Goal: Information Seeking & Learning: Check status

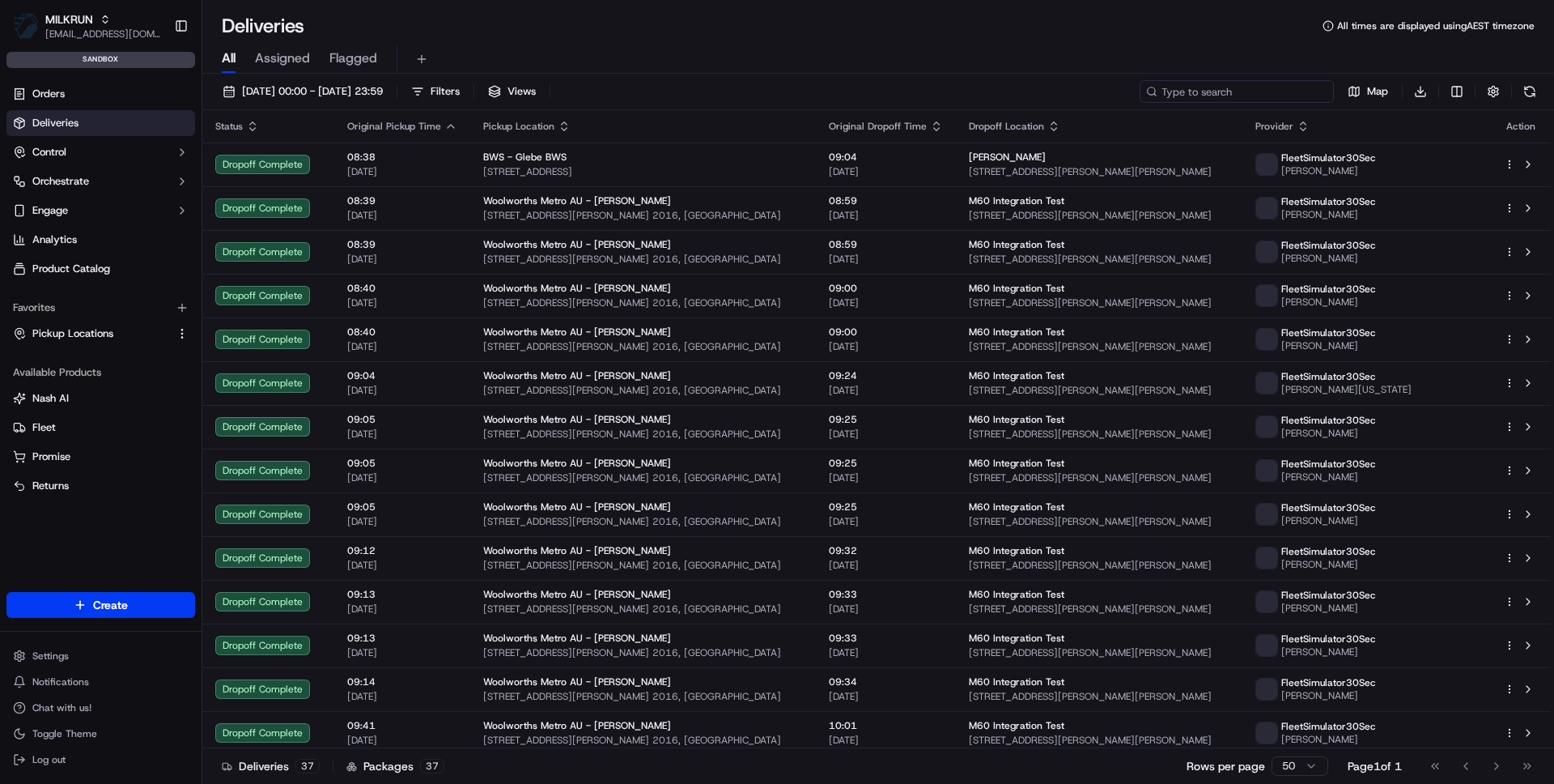
click at [1274, 91] on input at bounding box center [1237, 91] width 194 height 22
paste input "job_fdsAkHwqNkiPtnpfy2URoV"
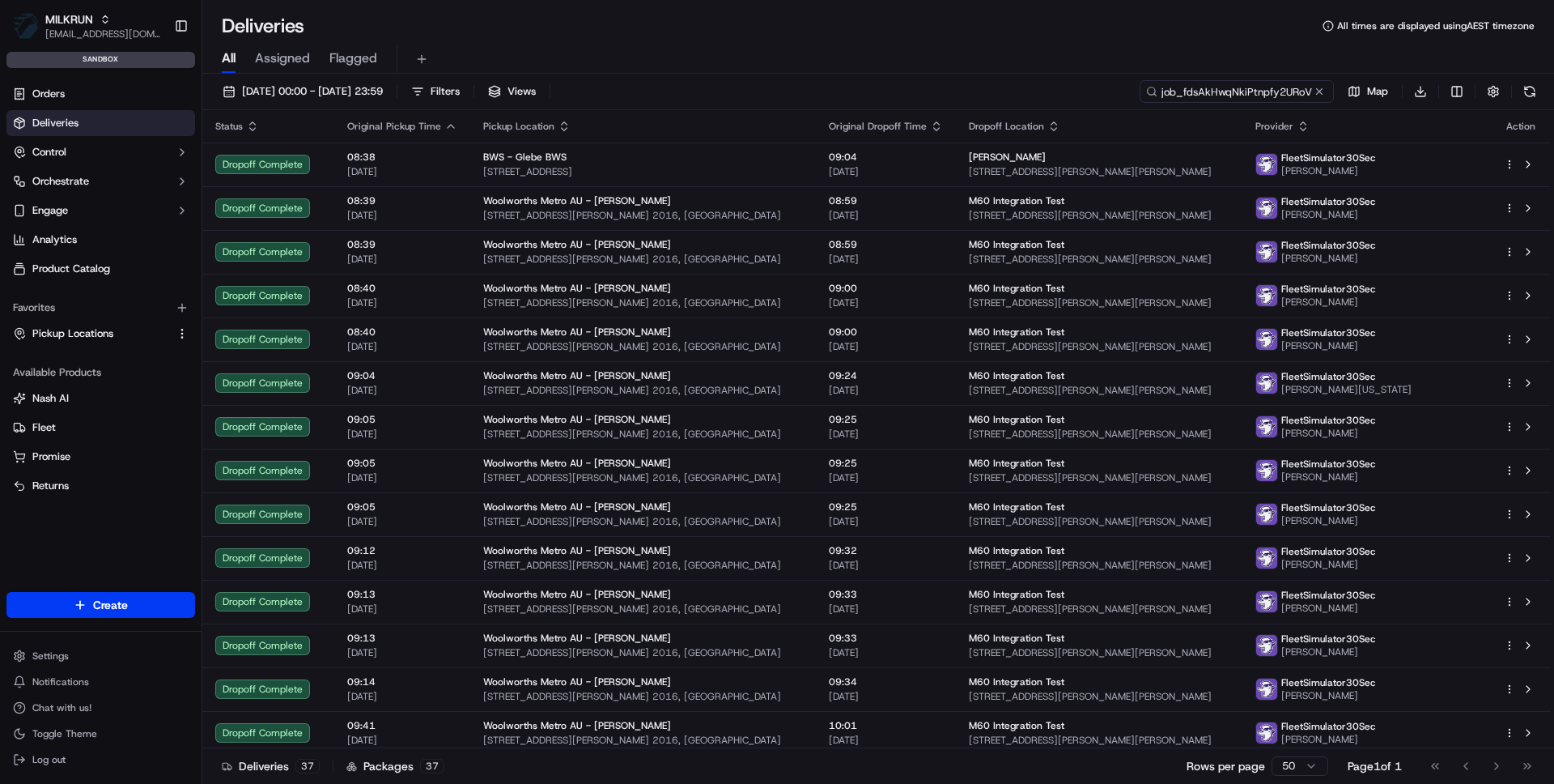
type input "job_fdsAkHwqNkiPtnpfy2URoV"
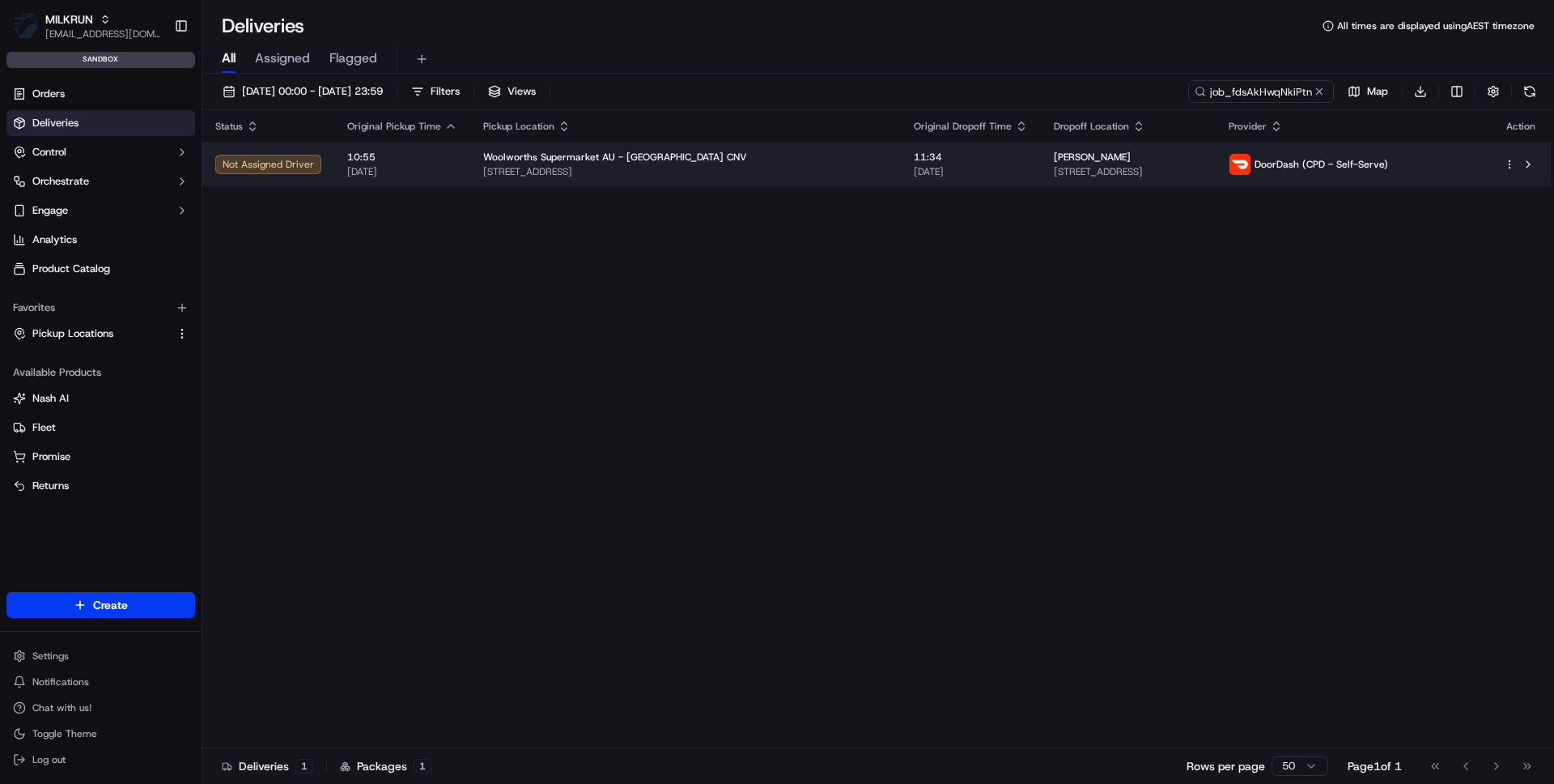
click at [703, 161] on div "Woolworths Supermarket AU - [GEOGRAPHIC_DATA] CNV" at bounding box center [686, 157] width 405 height 13
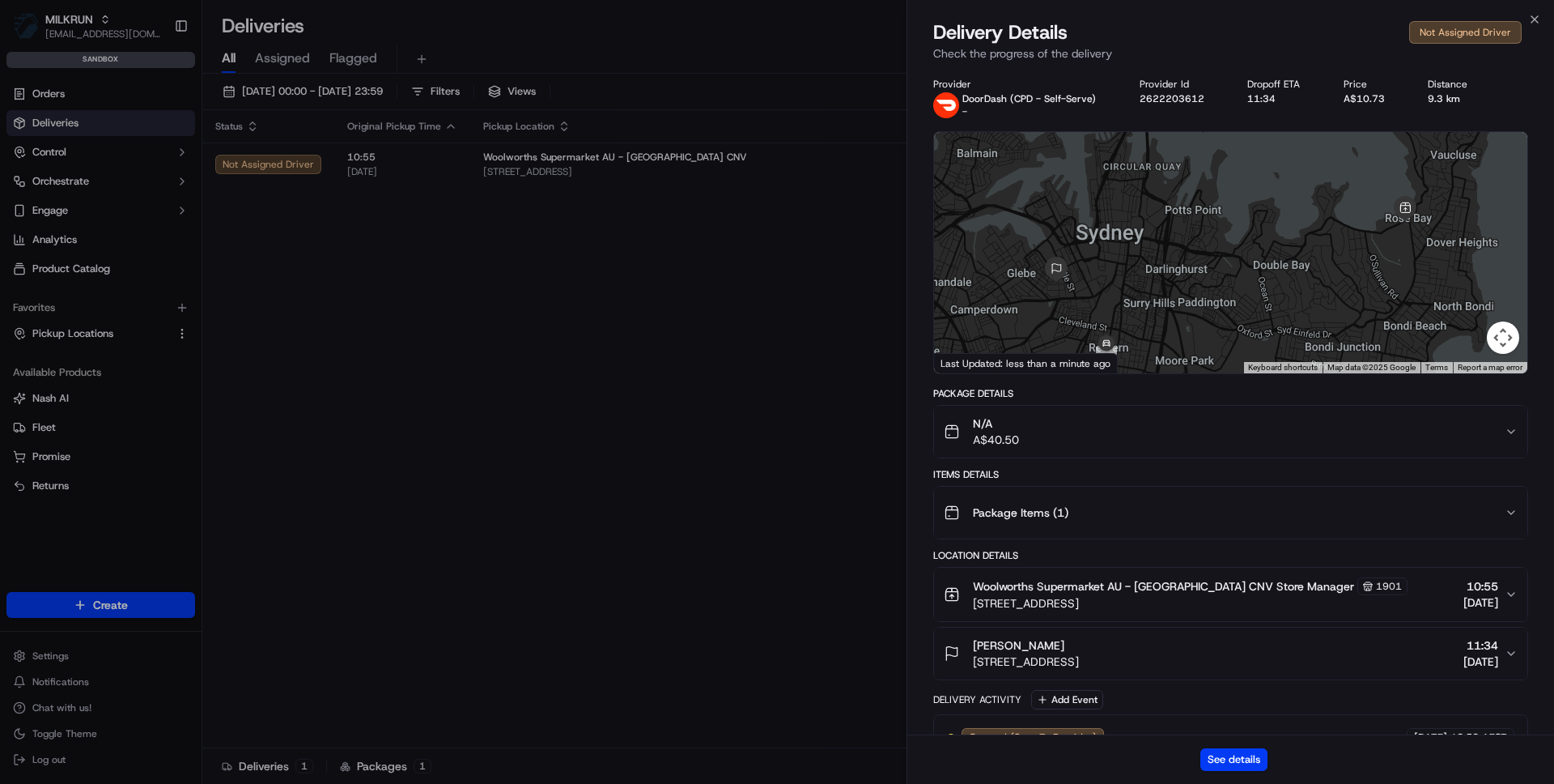
scroll to position [75, 0]
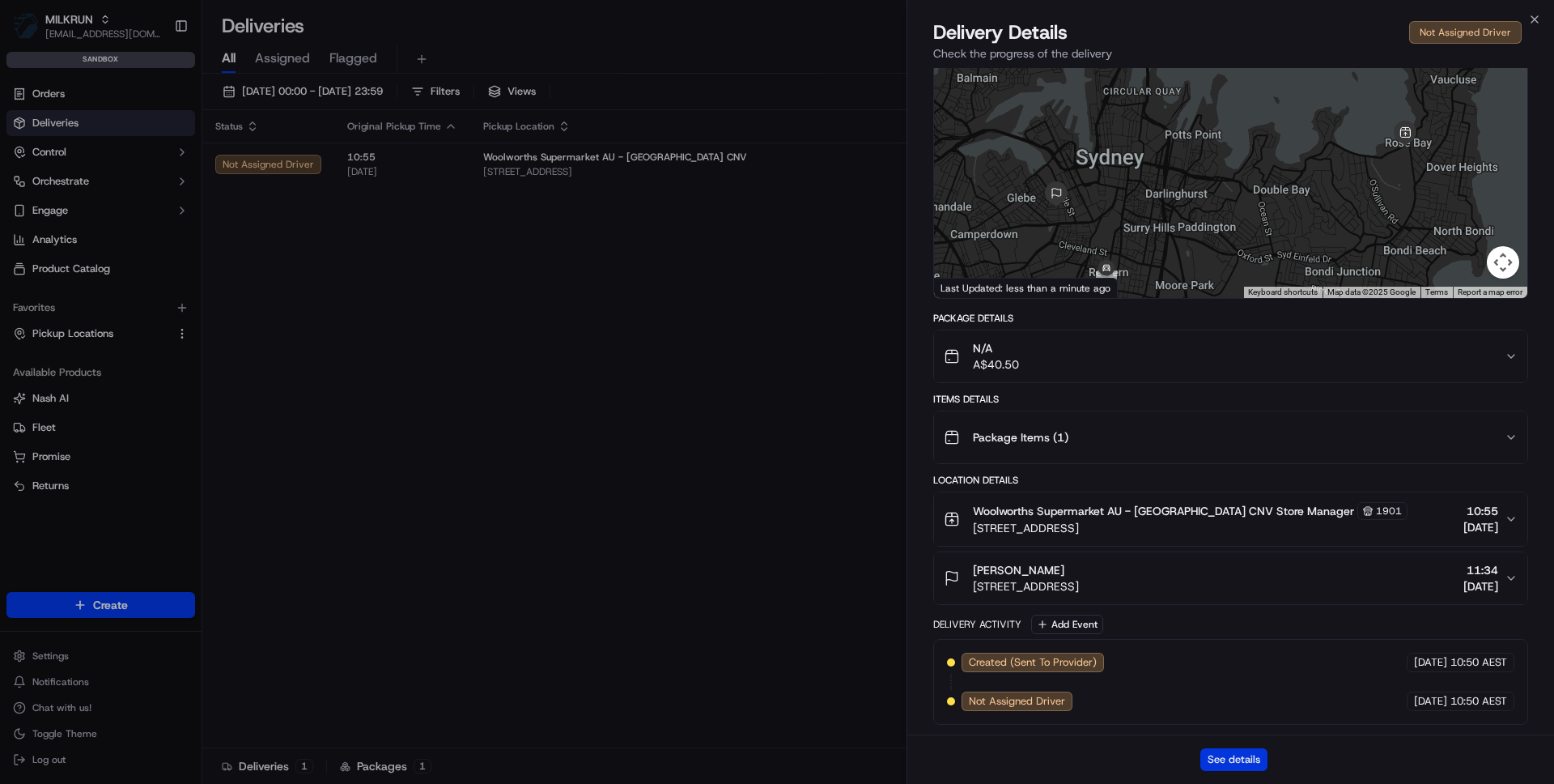
click at [1240, 764] on button "See details" at bounding box center [1233, 758] width 67 height 22
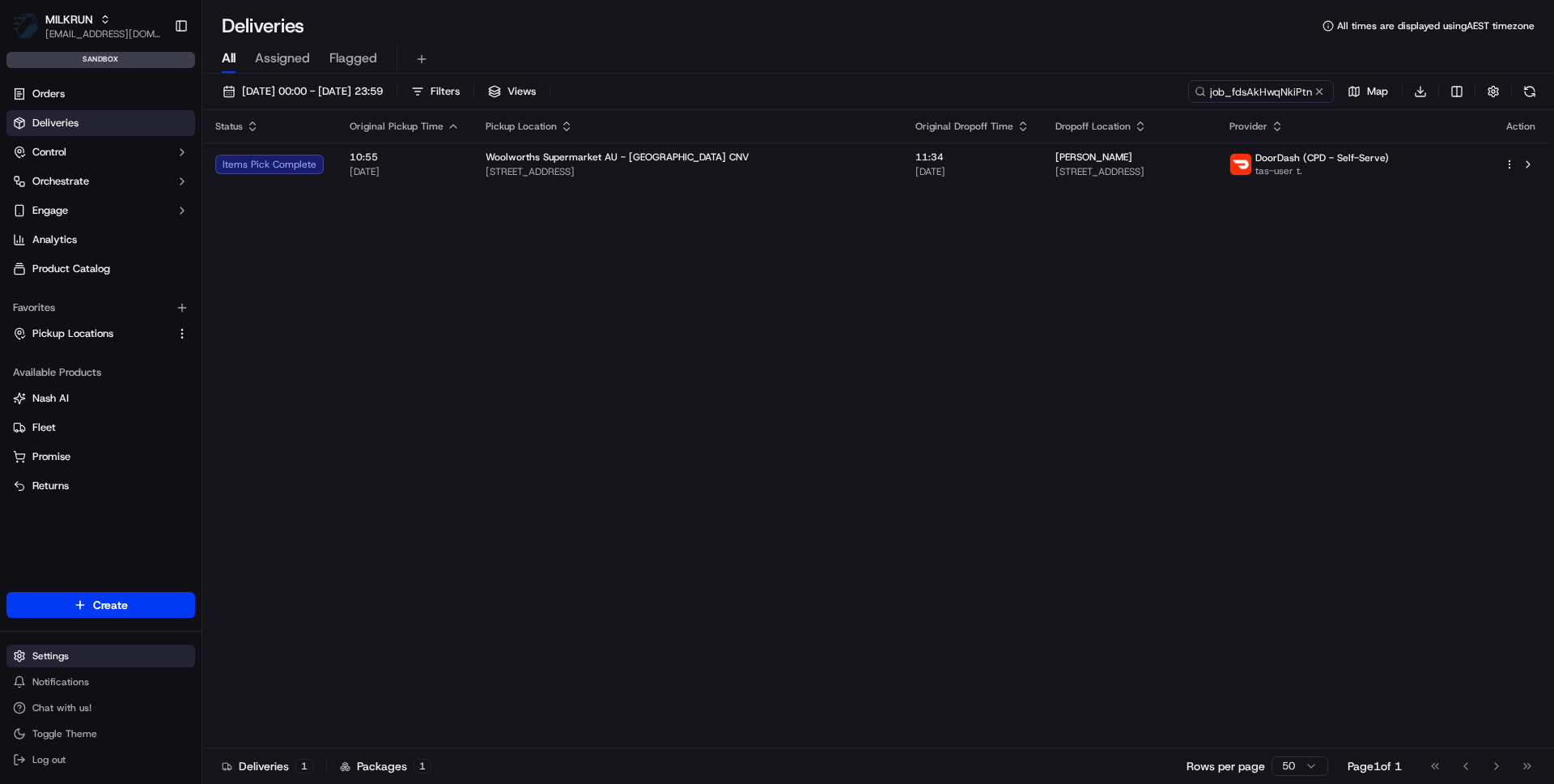
click at [53, 666] on html "MILKRUN vramasamy3@woolworths.com.au Toggle Sidebar sandbox Orders Deliveries C…" at bounding box center [777, 392] width 1554 height 784
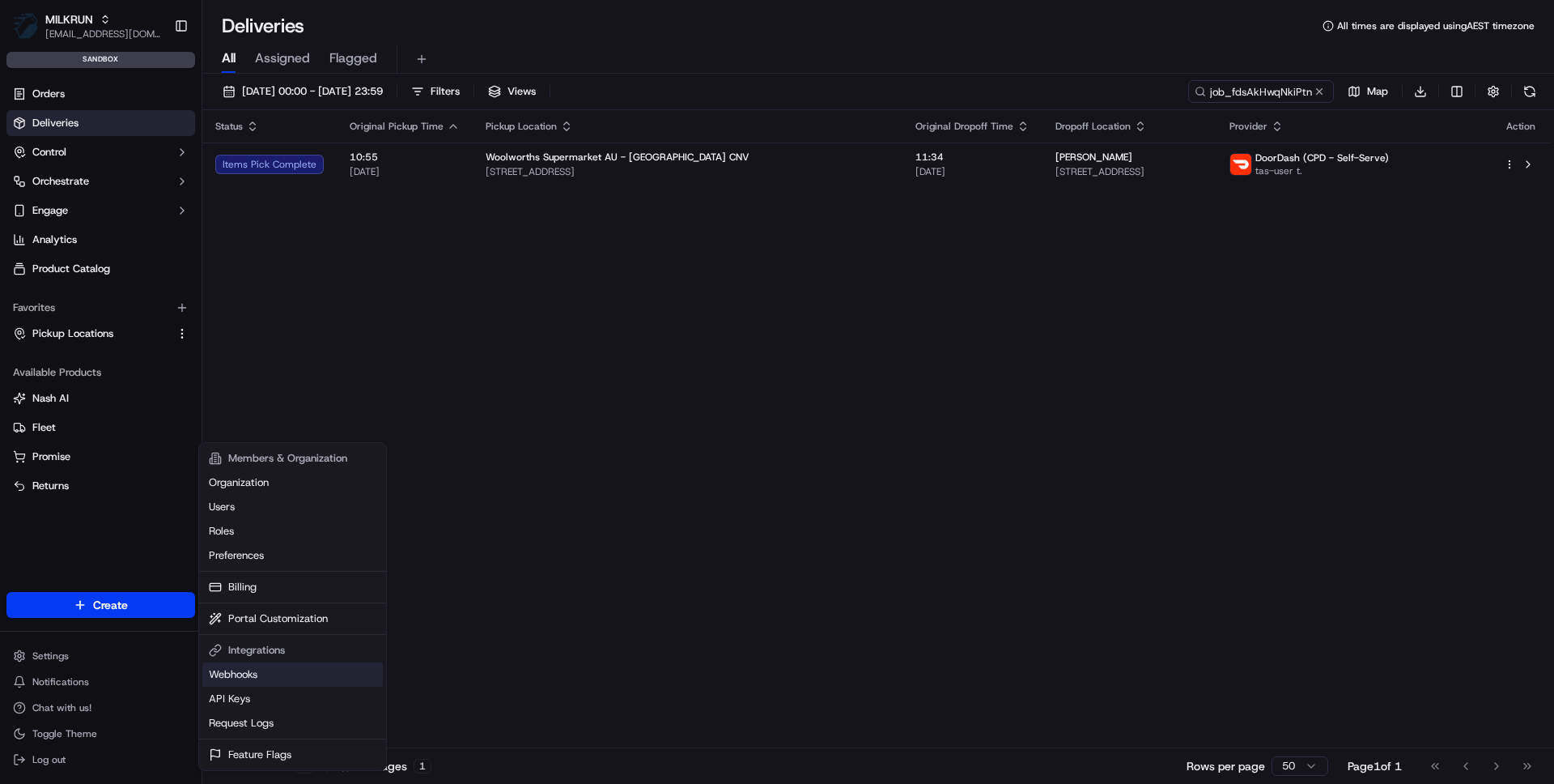
click at [242, 668] on link "Webhooks" at bounding box center [292, 674] width 181 height 24
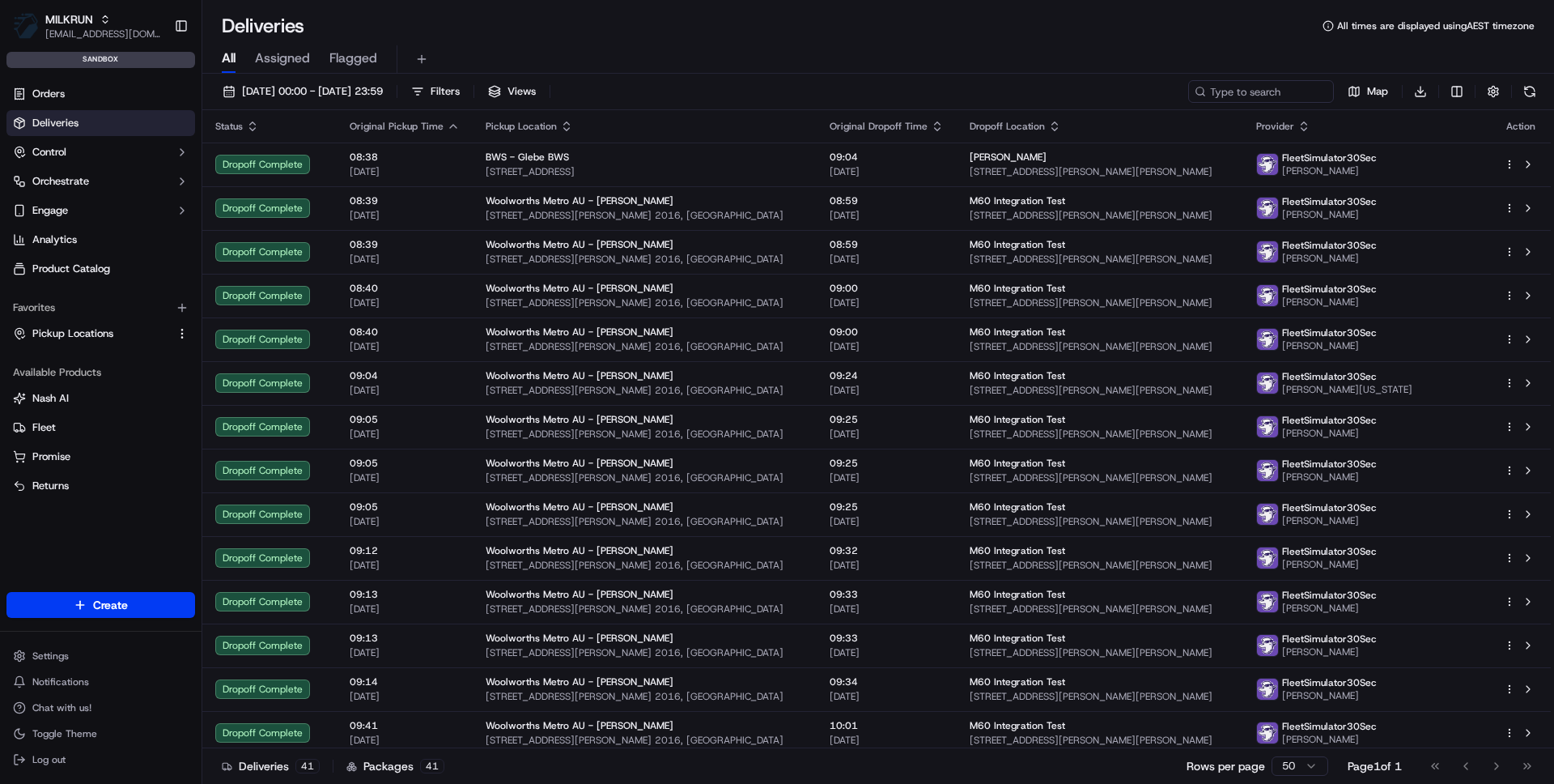
click at [79, 126] on link "Deliveries" at bounding box center [101, 122] width 188 height 26
click at [71, 94] on link "Orders" at bounding box center [101, 93] width 188 height 26
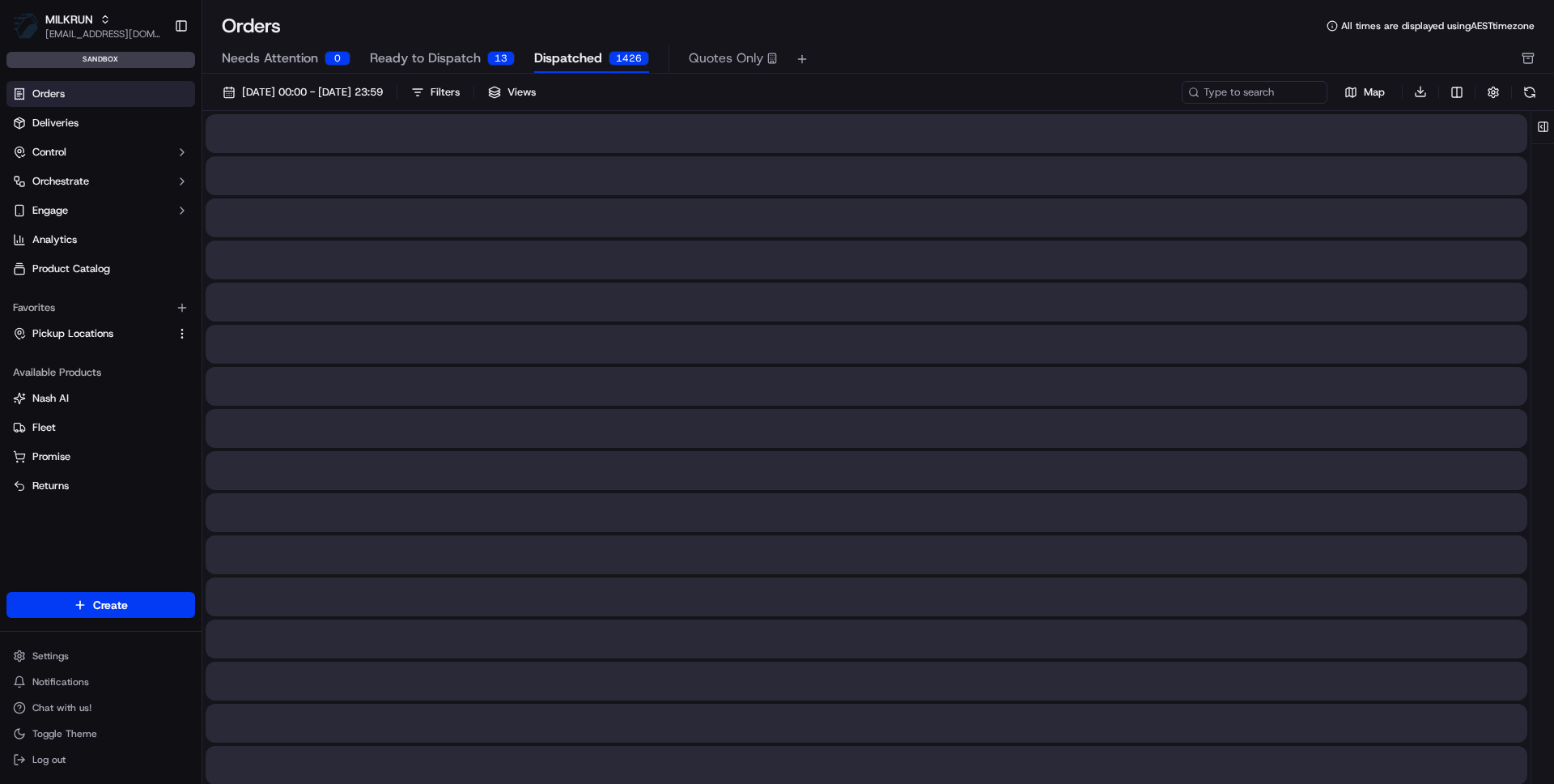
click at [577, 50] on span "Dispatched" at bounding box center [568, 59] width 68 height 20
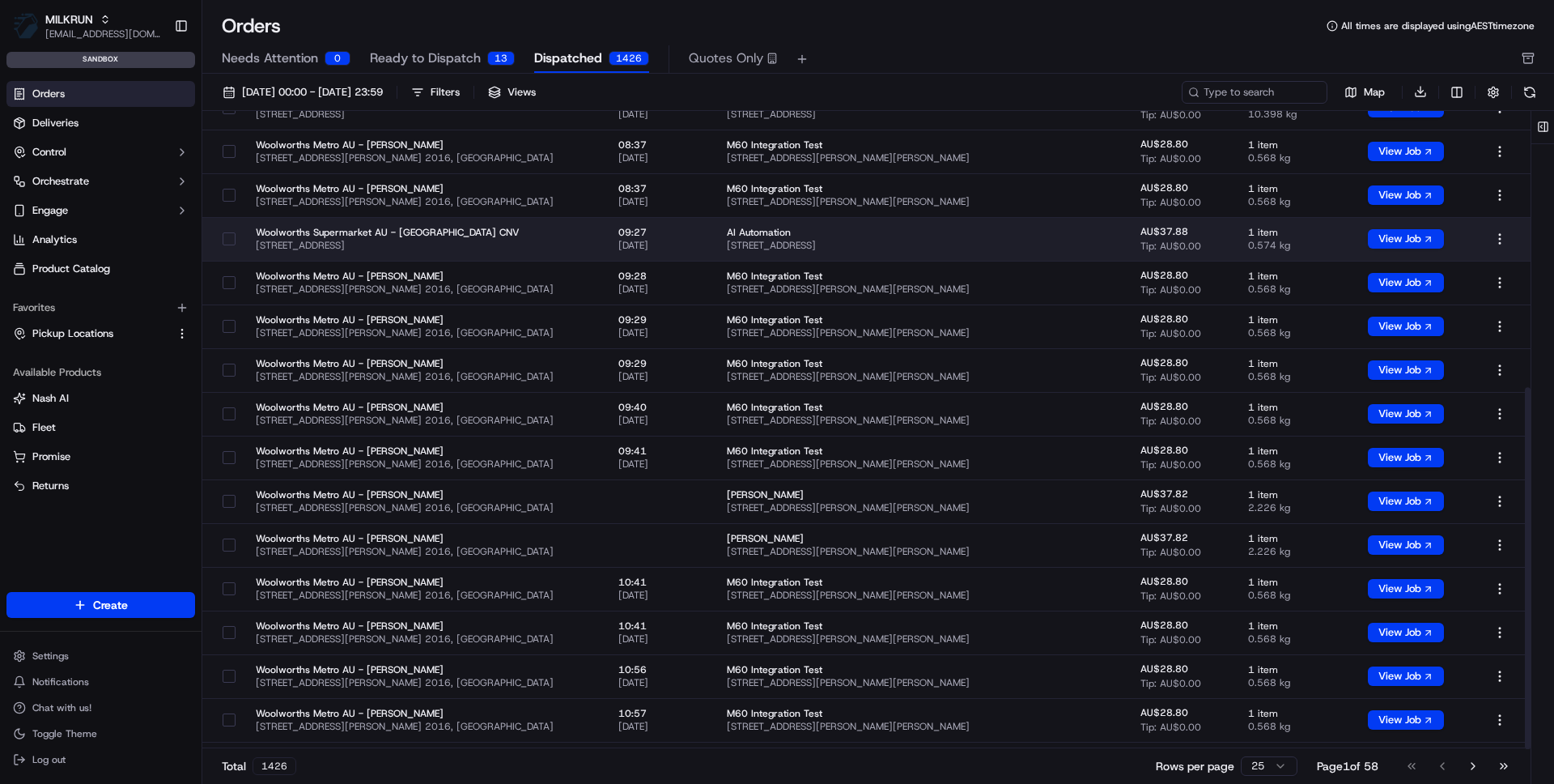
scroll to position [487, 0]
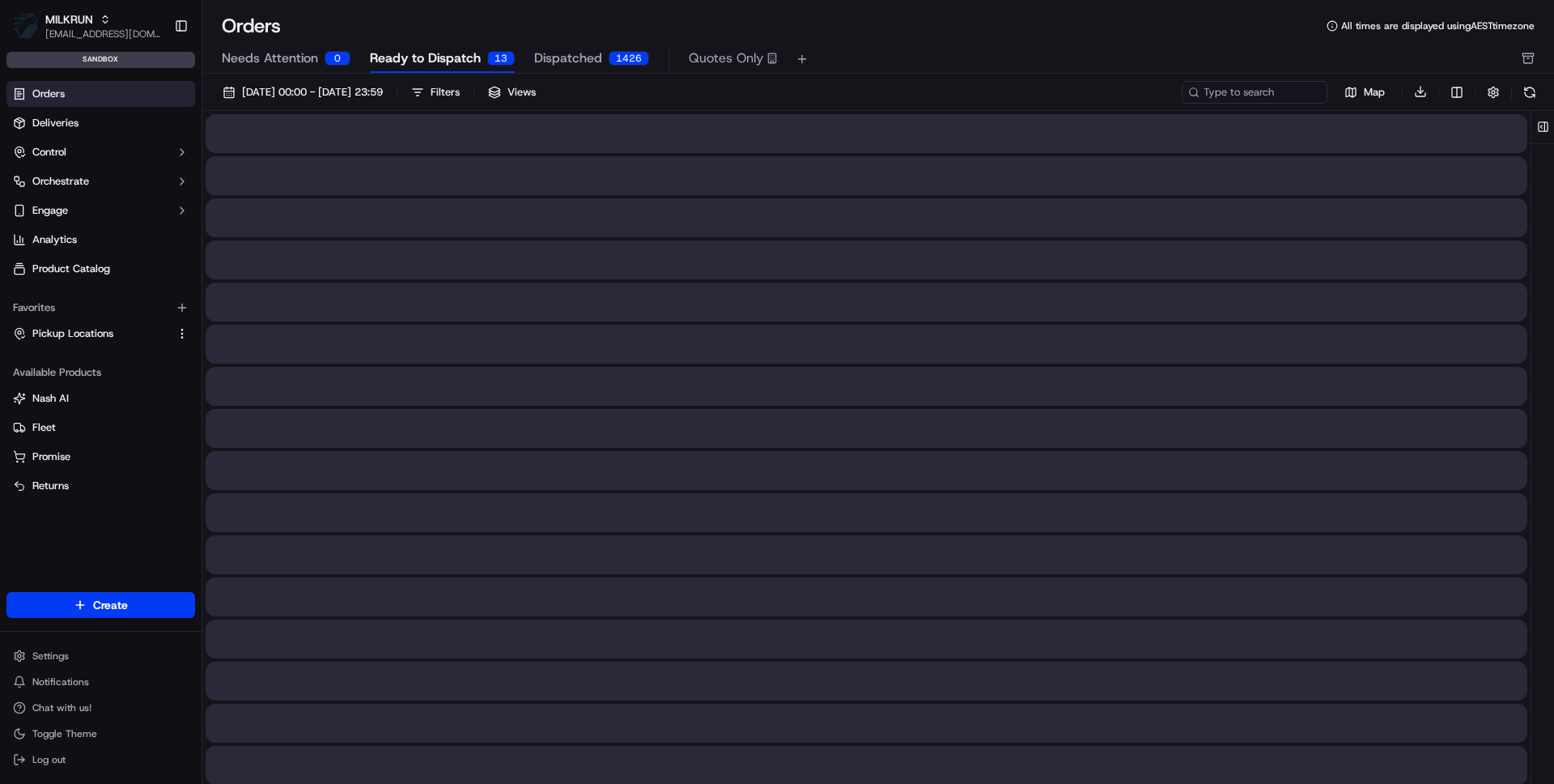
click at [396, 56] on span "Ready to Dispatch" at bounding box center [425, 59] width 111 height 20
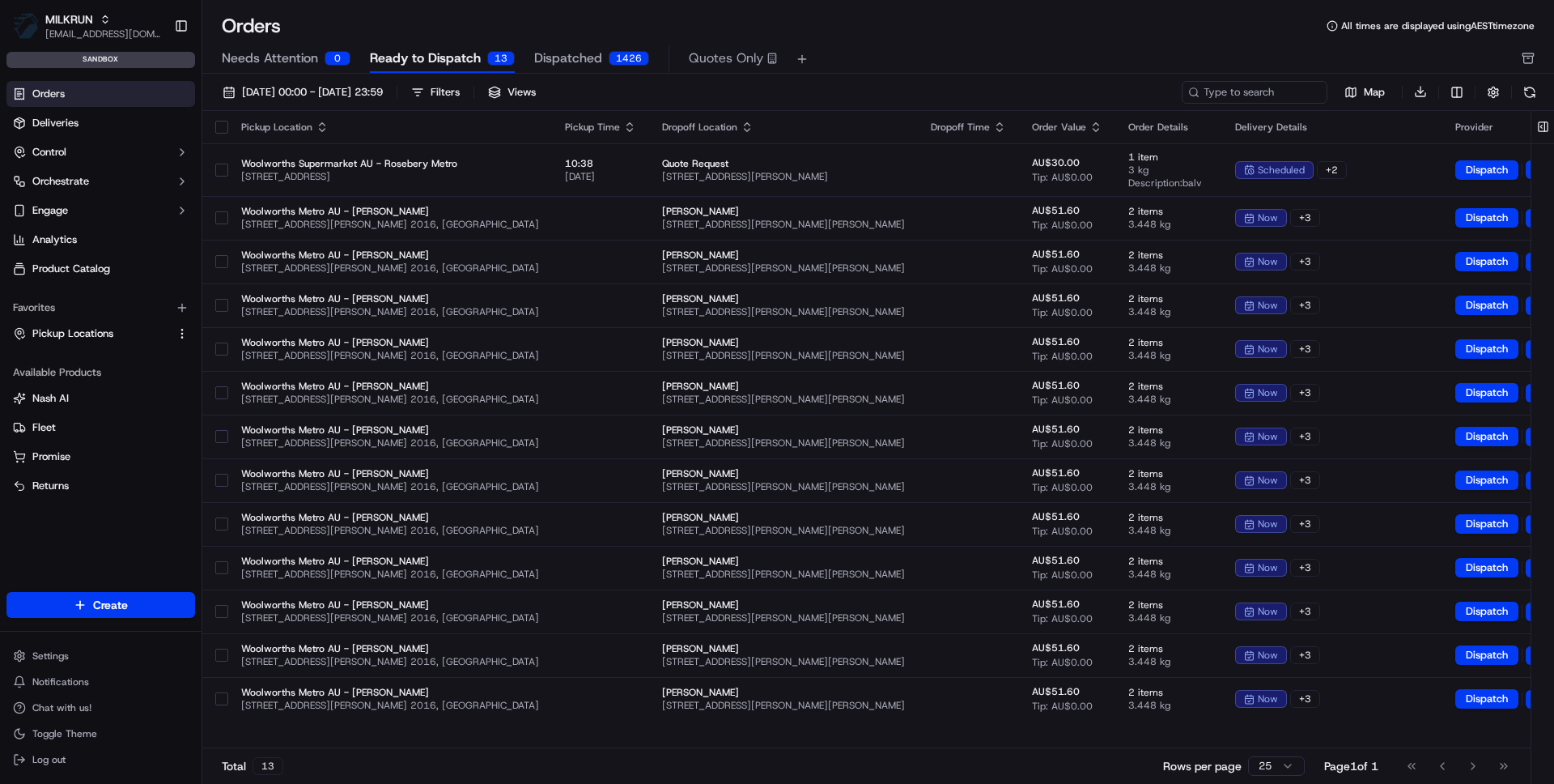
click at [288, 59] on span "Needs Attention" at bounding box center [270, 59] width 97 height 20
